Goal: Book appointment/travel/reservation

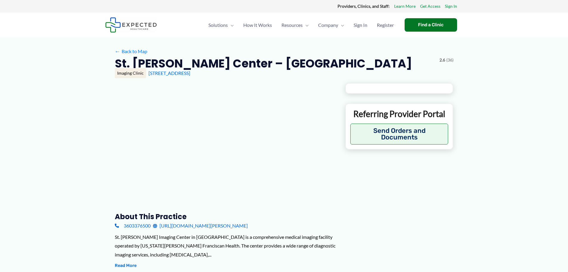
type input "**********"
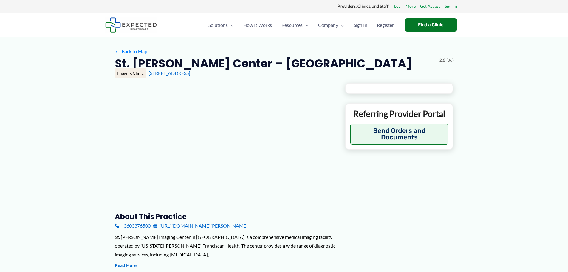
type input "**********"
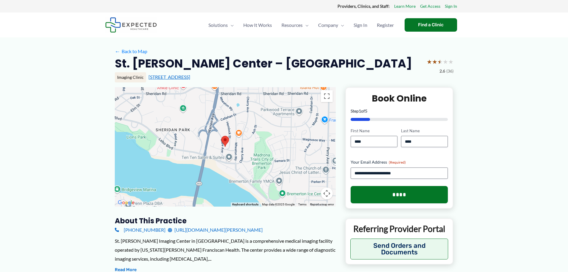
click at [180, 75] on link "[STREET_ADDRESS]" at bounding box center [170, 77] width 42 height 6
